Goal: Use online tool/utility: Utilize a website feature to perform a specific function

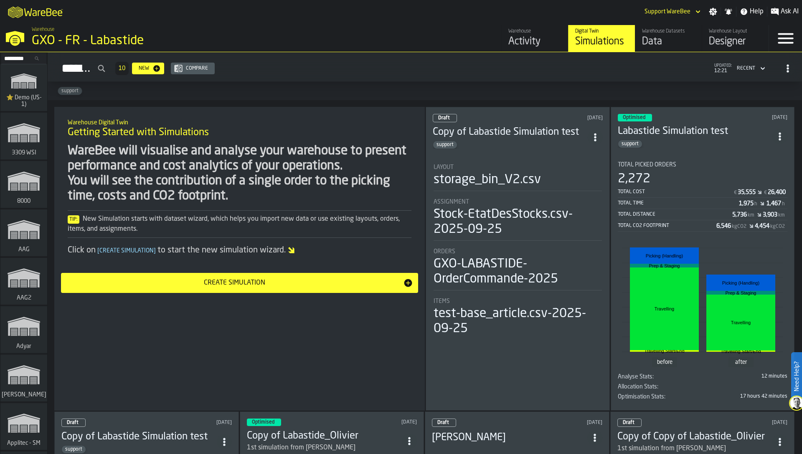
click at [464, 157] on li "Layout storage_bin_V2.csv Assignment Stock-EtatDesStocks.csv-2025-09-25 Orders …" at bounding box center [518, 247] width 170 height 181
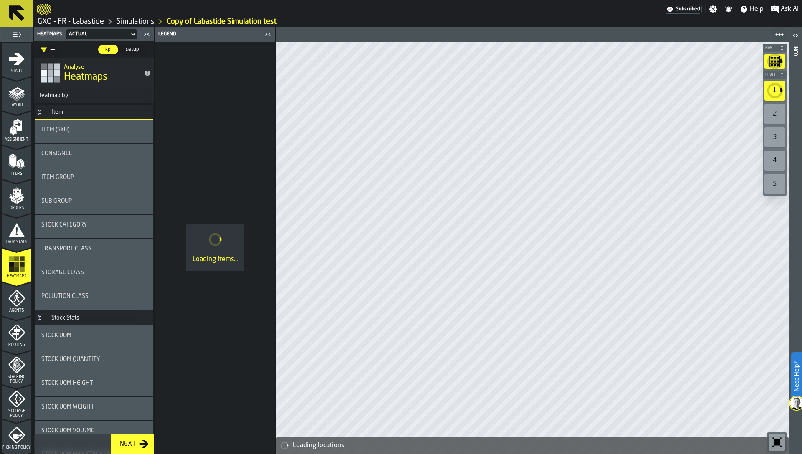
click at [51, 21] on link "GXO - FR - Labastide" at bounding box center [71, 21] width 66 height 9
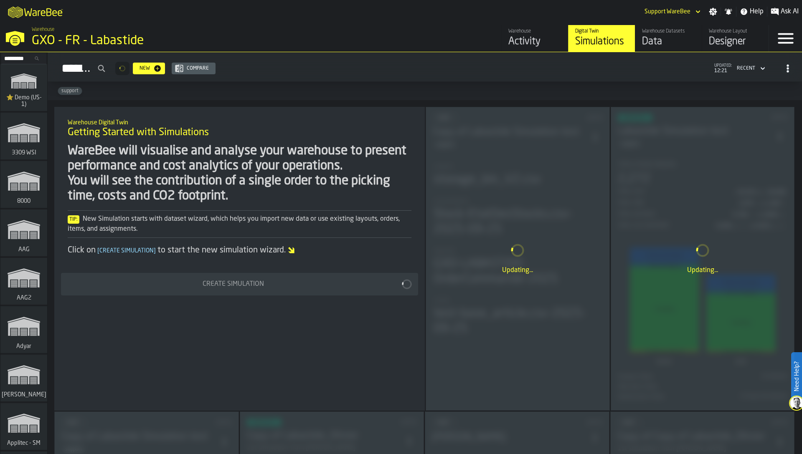
click at [19, 84] on icon "link-to-/wh/i/103622fe-4b04-4da1-b95f-2619b9c959cc/simulations" at bounding box center [24, 81] width 40 height 27
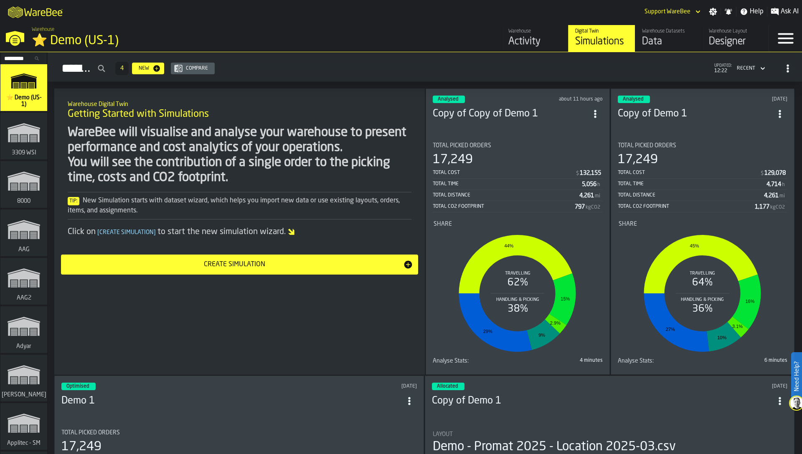
click at [592, 111] on icon "ItemListCard-DashboardItemContainer" at bounding box center [595, 114] width 8 height 8
click at [580, 167] on div "Duplicate" at bounding box center [576, 168] width 43 height 10
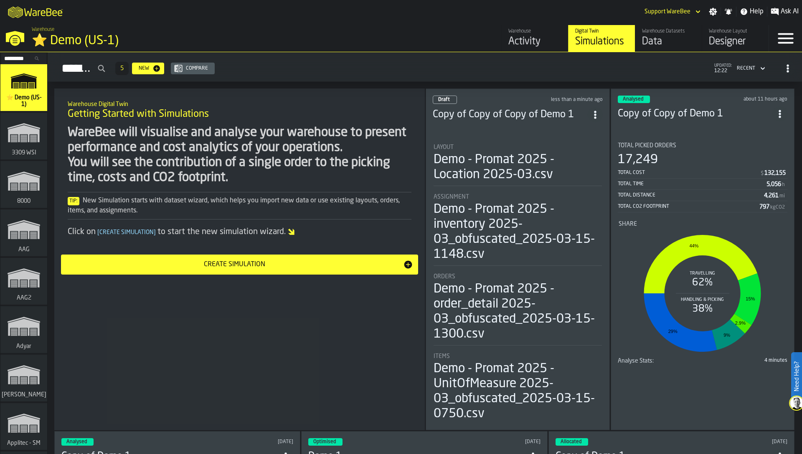
click at [580, 167] on div "Demo - Promat 2025 - Location 2025-03.csv" at bounding box center [517, 167] width 168 height 30
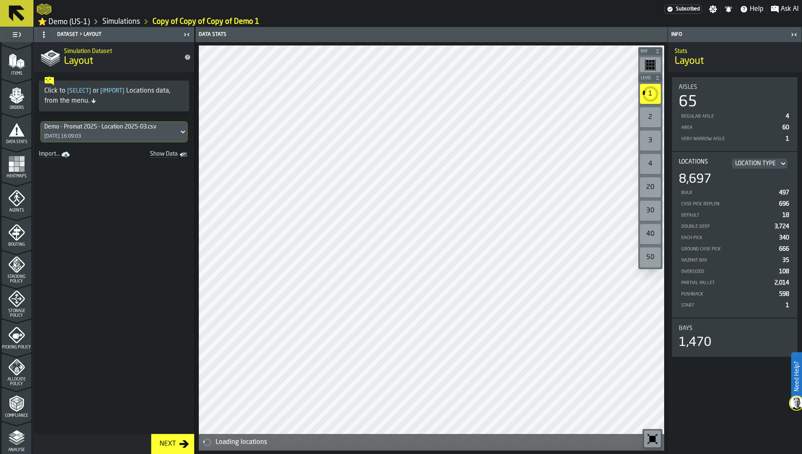
scroll to position [102, 0]
click at [18, 374] on icon "menu Allocate Policy" at bounding box center [16, 365] width 17 height 17
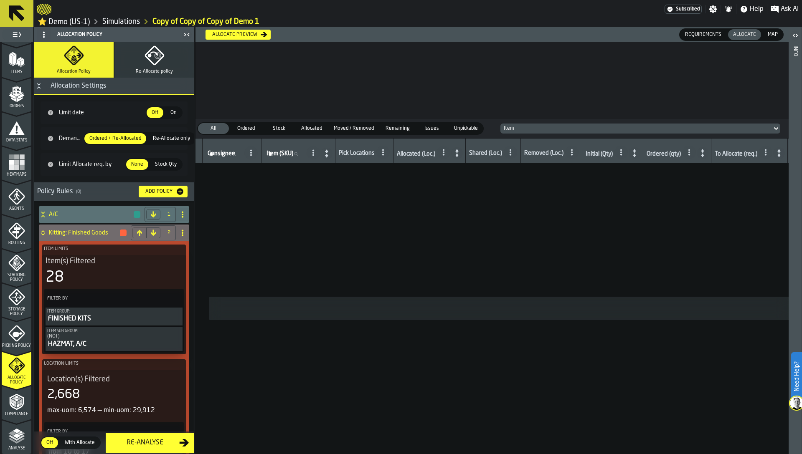
click at [241, 38] on div "Allocate preview" at bounding box center [235, 35] width 52 height 6
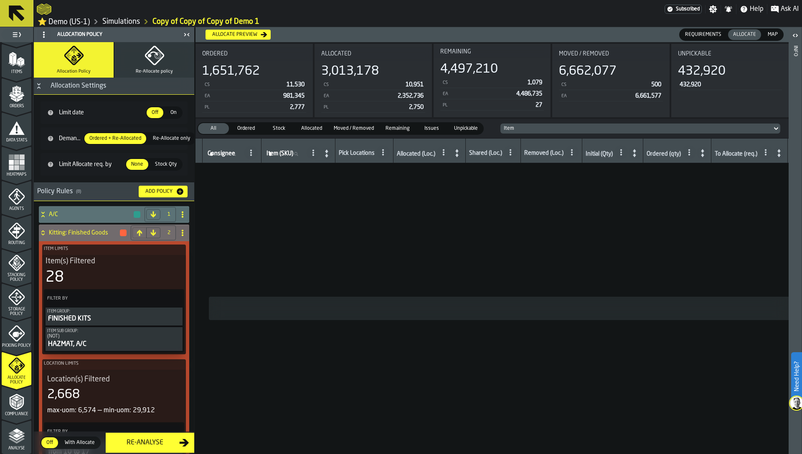
scroll to position [0, 0]
